Goal: Task Accomplishment & Management: Complete application form

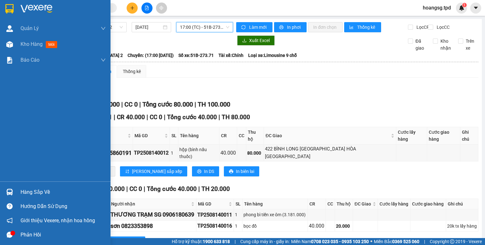
drag, startPoint x: 27, startPoint y: 192, endPoint x: 16, endPoint y: 178, distance: 17.7
click at [27, 191] on div "Hàng sắp về" at bounding box center [63, 191] width 85 height 9
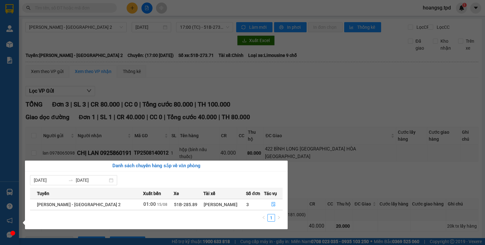
click at [308, 97] on section "Kết quả tìm kiếm ( 0 ) Bộ lọc No Data hoangsg.tpd 1 Quản Lý Quản lý khách hàng …" at bounding box center [242, 122] width 485 height 245
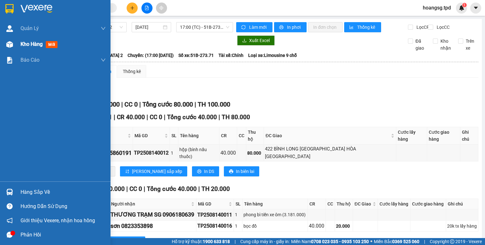
click at [51, 47] on span "mới" at bounding box center [52, 44] width 12 height 7
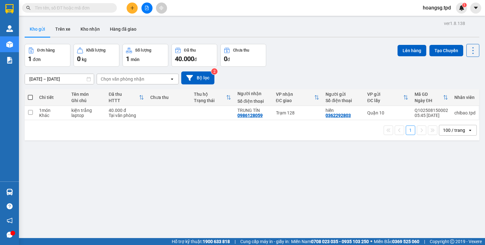
click at [30, 98] on span at bounding box center [30, 97] width 5 height 5
click at [30, 94] on input "checkbox" at bounding box center [30, 94] width 0 height 0
checkbox input "true"
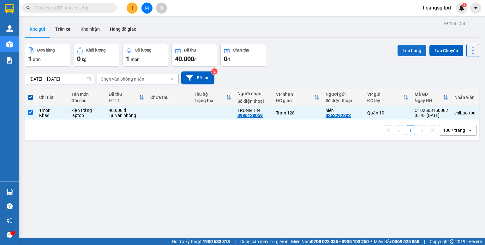
click at [402, 48] on button "Lên hàng" at bounding box center [411, 50] width 29 height 11
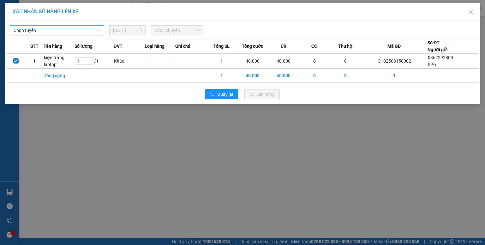
click at [81, 29] on span "Chọn tuyến" at bounding box center [57, 30] width 87 height 9
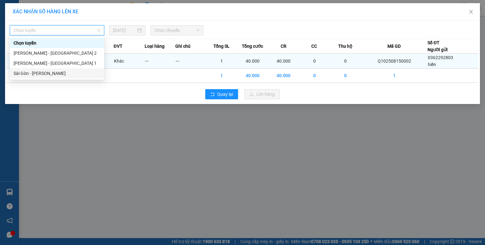
drag, startPoint x: 47, startPoint y: 72, endPoint x: 66, endPoint y: 56, distance: 24.9
click at [47, 72] on div "Sài Gòn - [PERSON_NAME]" at bounding box center [57, 73] width 87 height 7
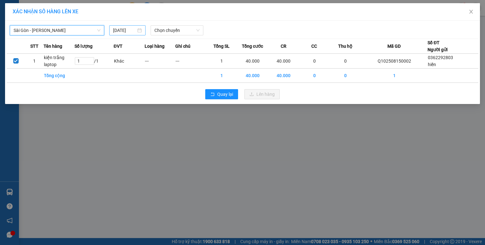
click at [116, 30] on input "[DATE]" at bounding box center [124, 30] width 23 height 7
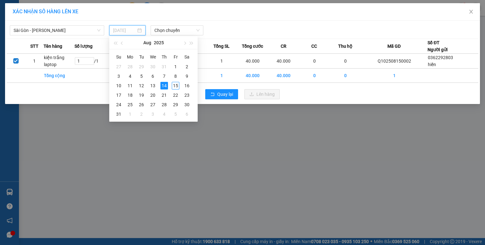
drag, startPoint x: 174, startPoint y: 85, endPoint x: 174, endPoint y: 39, distance: 45.5
click at [174, 84] on div "15" at bounding box center [176, 86] width 8 height 8
type input "[DATE]"
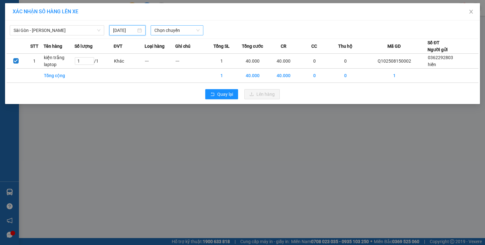
click at [174, 33] on span "Chọn chuyến" at bounding box center [176, 30] width 45 height 9
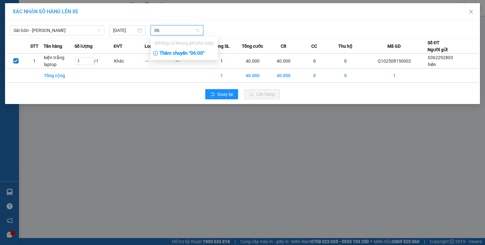
type input "06"
drag, startPoint x: 179, startPoint y: 56, endPoint x: 189, endPoint y: 53, distance: 10.6
click at [181, 56] on div "Thêm chuyến " 06:00 "" at bounding box center [184, 53] width 67 height 11
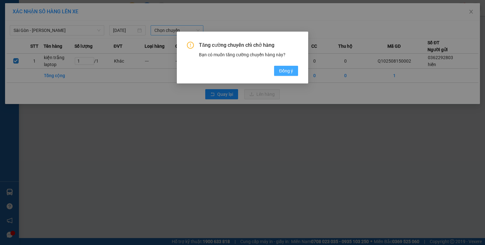
click at [276, 70] on button "Đồng ý" at bounding box center [286, 71] width 24 height 10
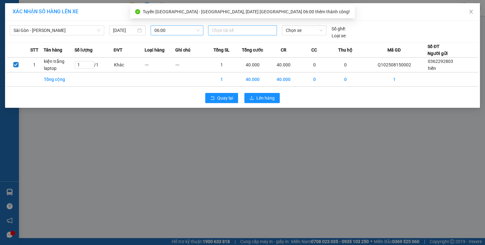
click at [242, 31] on div at bounding box center [243, 31] width 66 height 8
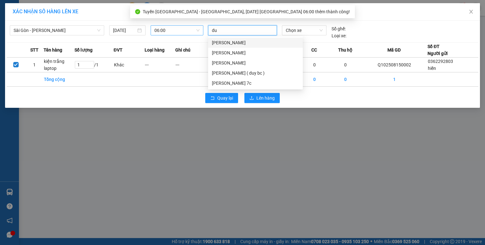
type input "duy"
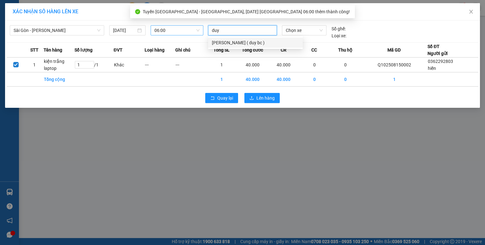
click at [241, 42] on div "[PERSON_NAME] ( duy bc )" at bounding box center [255, 42] width 87 height 7
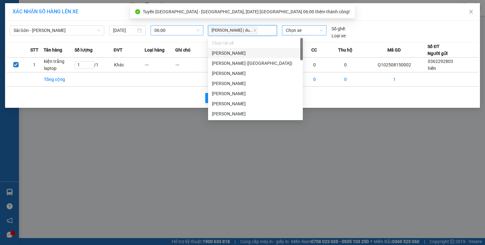
click at [301, 33] on span "Chọn xe" at bounding box center [304, 30] width 37 height 9
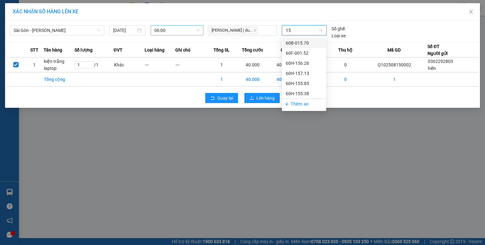
type input "156"
drag, startPoint x: 293, startPoint y: 40, endPoint x: 276, endPoint y: 90, distance: 52.5
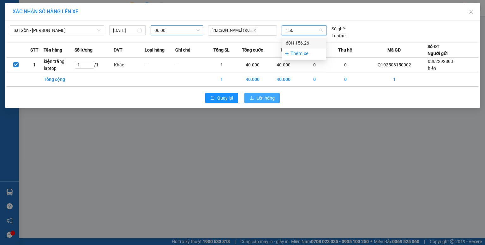
click at [294, 42] on div "60H-156.26" at bounding box center [304, 42] width 37 height 7
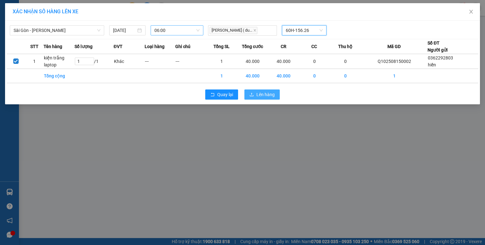
drag, startPoint x: 272, startPoint y: 95, endPoint x: 268, endPoint y: 93, distance: 4.7
click at [272, 95] on span "Lên hàng" at bounding box center [265, 94] width 18 height 7
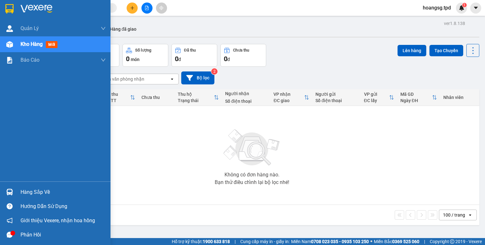
click at [25, 189] on div "Hàng sắp về" at bounding box center [63, 191] width 85 height 9
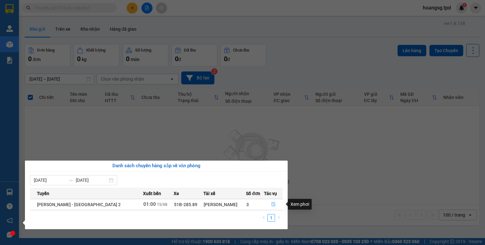
click at [272, 206] on icon "file-done" at bounding box center [274, 204] width 4 height 4
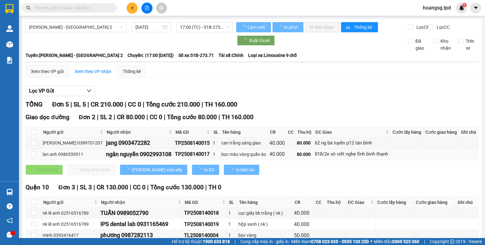
type input "[DATE]"
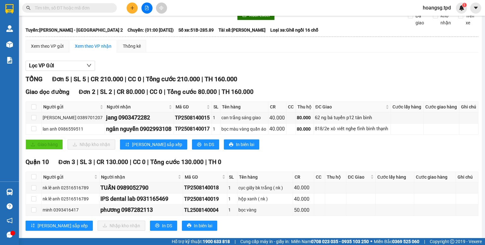
scroll to position [40, 0]
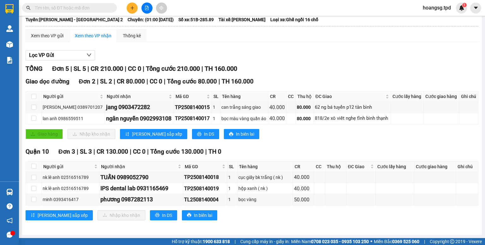
click at [259, 67] on div "TỔNG Đơn 5 | SL 5 | CR 210.000 | CC 0 | Tổng cước 210.000 | TH 160.000" at bounding box center [252, 69] width 453 height 10
click at [34, 165] on input "checkbox" at bounding box center [33, 166] width 5 height 5
checkbox input "true"
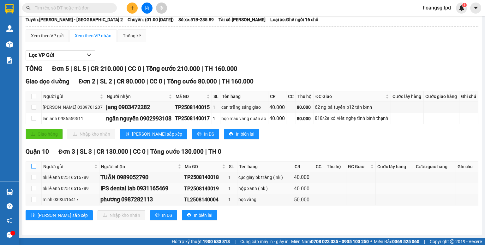
checkbox input "true"
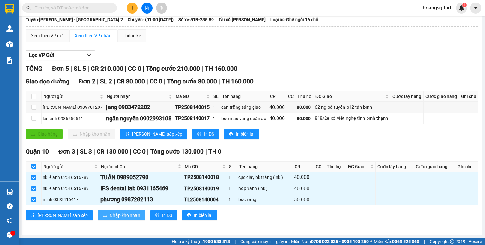
click at [98, 215] on button "Nhập kho nhận" at bounding box center [122, 215] width 48 height 10
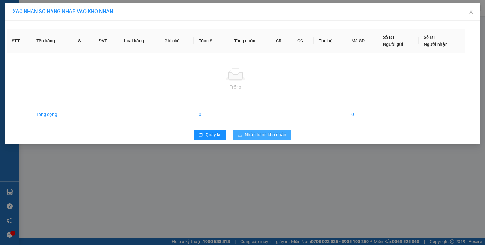
click at [248, 135] on span "Nhập hàng kho nhận" at bounding box center [266, 134] width 42 height 7
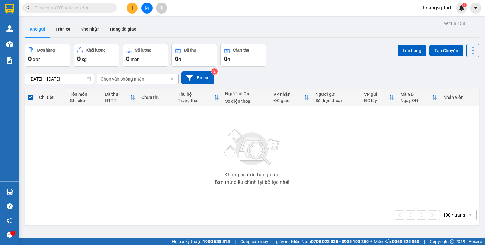
click at [61, 9] on input "text" at bounding box center [72, 7] width 75 height 7
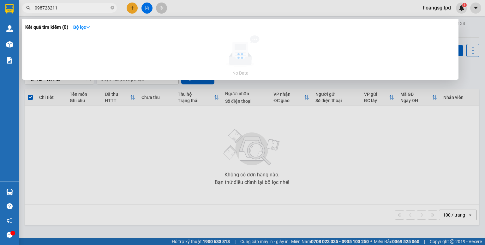
type input "0987282113"
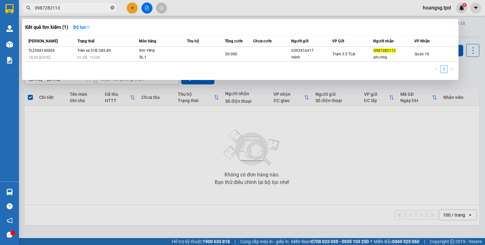
click at [111, 7] on icon "close-circle" at bounding box center [112, 8] width 4 height 4
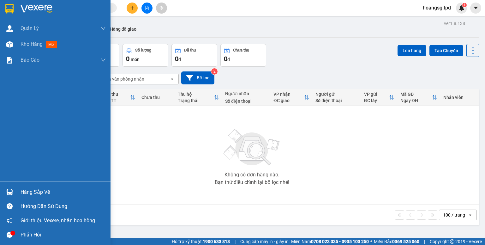
click at [23, 190] on div "Hàng sắp về" at bounding box center [63, 191] width 85 height 9
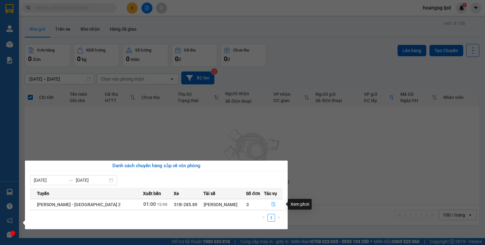
click at [272, 205] on icon "file-done" at bounding box center [274, 204] width 4 height 4
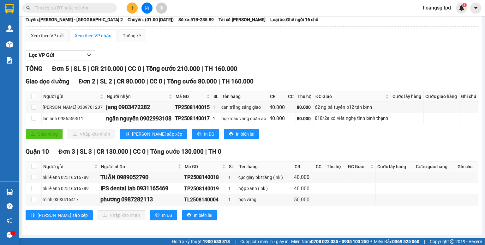
scroll to position [40, 0]
click at [33, 167] on input "checkbox" at bounding box center [33, 166] width 5 height 5
checkbox input "true"
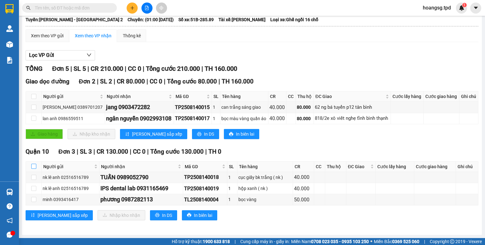
checkbox input "true"
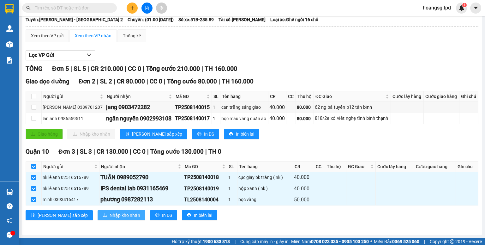
click at [110, 213] on span "Nhập kho nhận" at bounding box center [125, 215] width 31 height 7
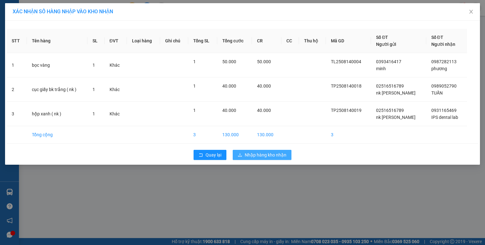
click at [257, 153] on span "Nhập hàng kho nhận" at bounding box center [266, 154] width 42 height 7
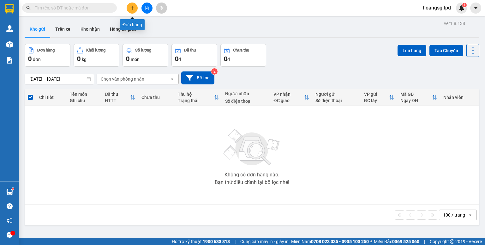
click at [130, 8] on icon "plus" at bounding box center [132, 8] width 4 height 4
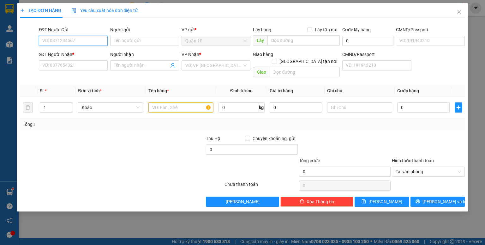
click at [81, 39] on input "SĐT Người Gửi" at bounding box center [73, 41] width 69 height 10
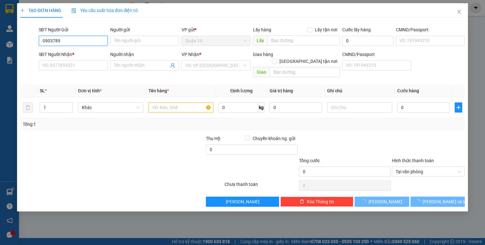
click at [81, 39] on input "0903789" at bounding box center [73, 41] width 69 height 10
type input "0903789279"
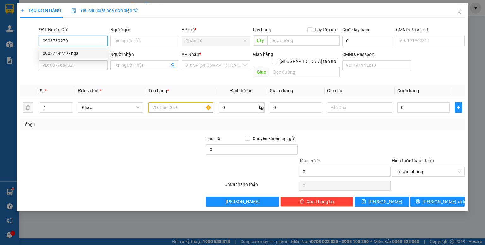
click at [100, 55] on div "0903789279 - nga" at bounding box center [73, 53] width 61 height 7
type input "nga"
type input "090171000315"
type input "0933428086"
type input "NG VĂN THÀNH"
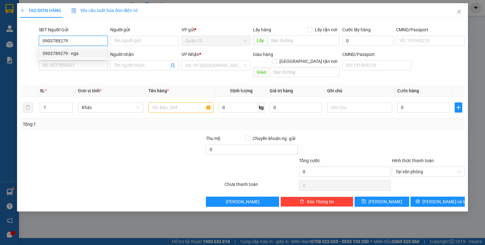
type input "CX TÔ ĐỒNG"
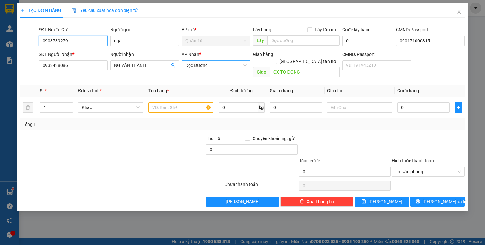
click at [208, 66] on span "Dọc Đường" at bounding box center [215, 65] width 61 height 9
type input "0903789279"
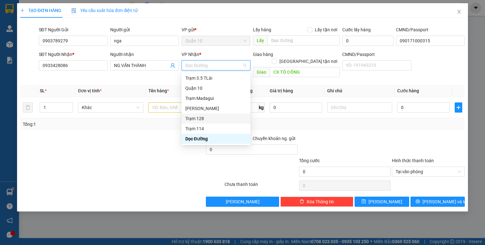
drag, startPoint x: 202, startPoint y: 116, endPoint x: 231, endPoint y: 88, distance: 40.4
click at [206, 113] on div "Trạm 128" at bounding box center [216, 118] width 69 height 10
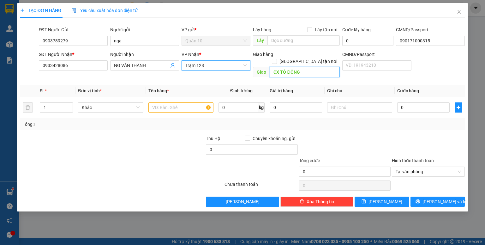
click at [274, 67] on input "CX TÔ ĐỒNG" at bounding box center [305, 72] width 70 height 10
click at [193, 102] on input "text" at bounding box center [180, 107] width 65 height 10
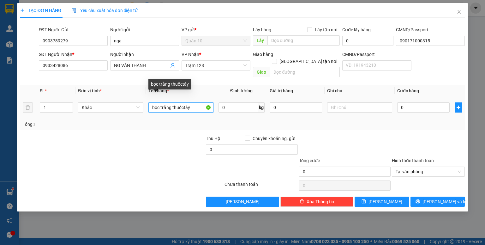
click at [183, 103] on input "bọc trắng thuốctây" at bounding box center [180, 107] width 65 height 10
type input "bọc trắng thuốc tây"
click at [270, 103] on input "0" at bounding box center [296, 107] width 52 height 10
type input "500.000"
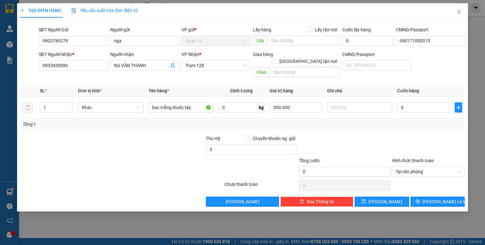
drag, startPoint x: 330, startPoint y: 121, endPoint x: 397, endPoint y: 107, distance: 68.4
click at [331, 121] on div "Tổng: 1" at bounding box center [242, 124] width 445 height 12
click at [400, 102] on input "0" at bounding box center [423, 107] width 52 height 10
type input "4"
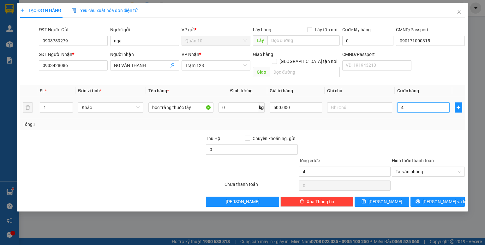
type input "40"
type input "40.000"
click at [400, 121] on div "Tổng: 1" at bounding box center [242, 124] width 439 height 7
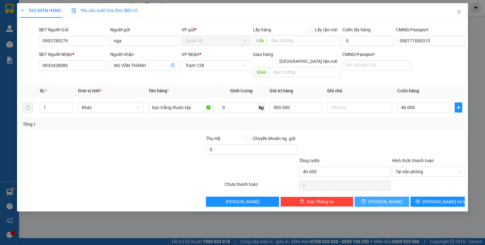
click at [378, 196] on button "[PERSON_NAME]" at bounding box center [382, 201] width 55 height 10
type input "0"
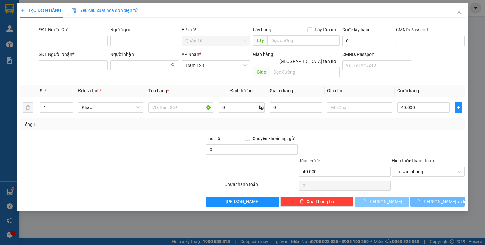
type input "0"
